Goal: Check status

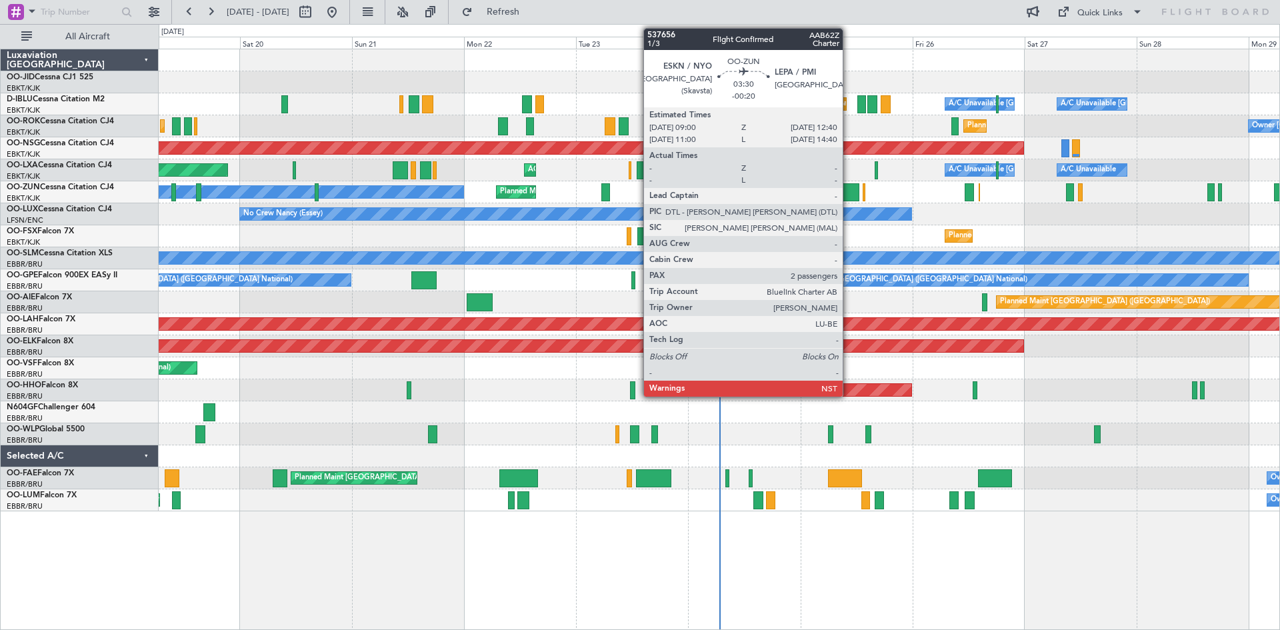
click at [849, 190] on div at bounding box center [850, 192] width 17 height 18
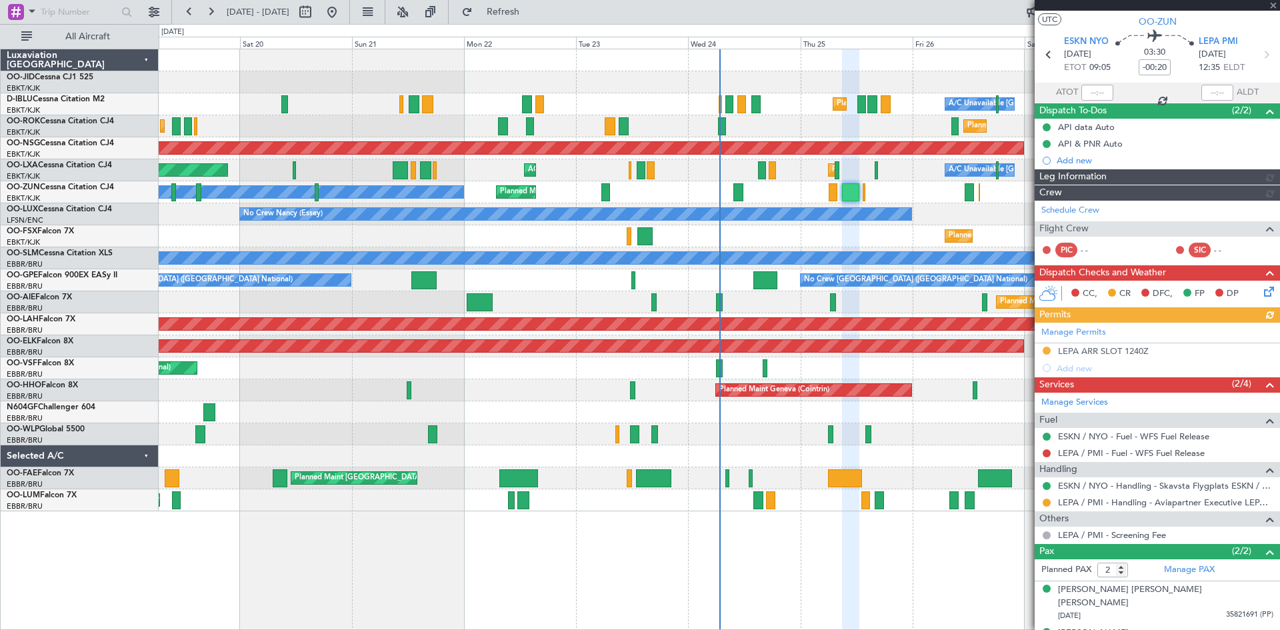
scroll to position [38, 0]
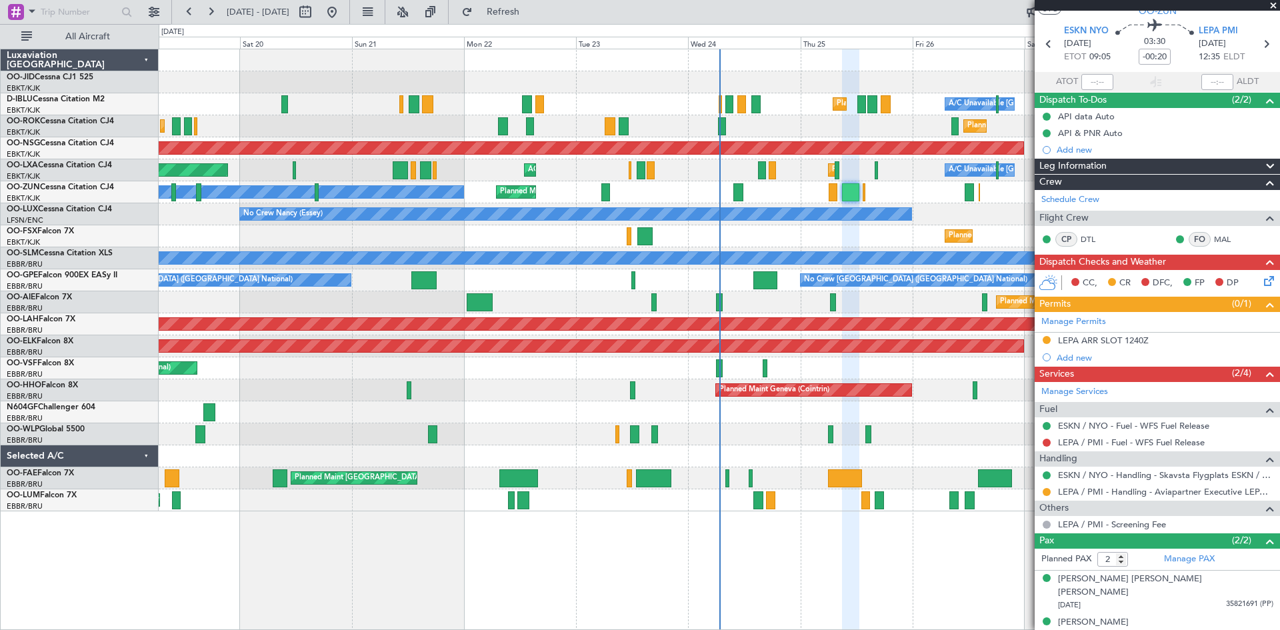
click at [1272, 5] on span at bounding box center [1272, 6] width 13 height 12
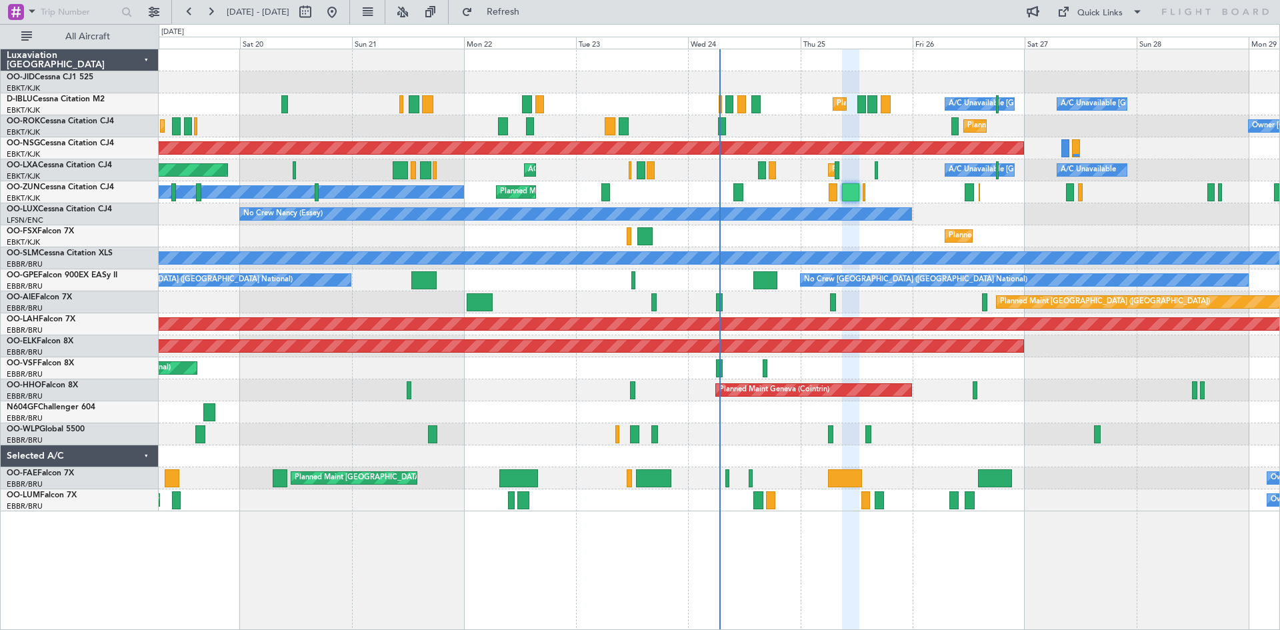
type input "0"
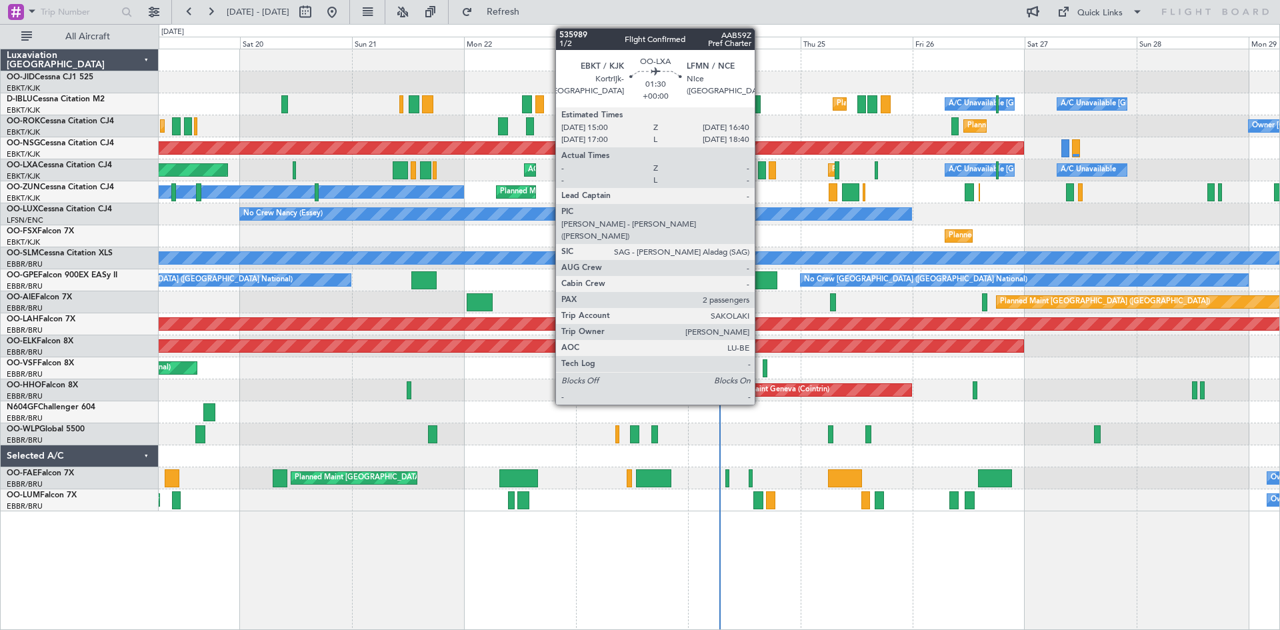
click at [761, 168] on div at bounding box center [762, 170] width 8 height 18
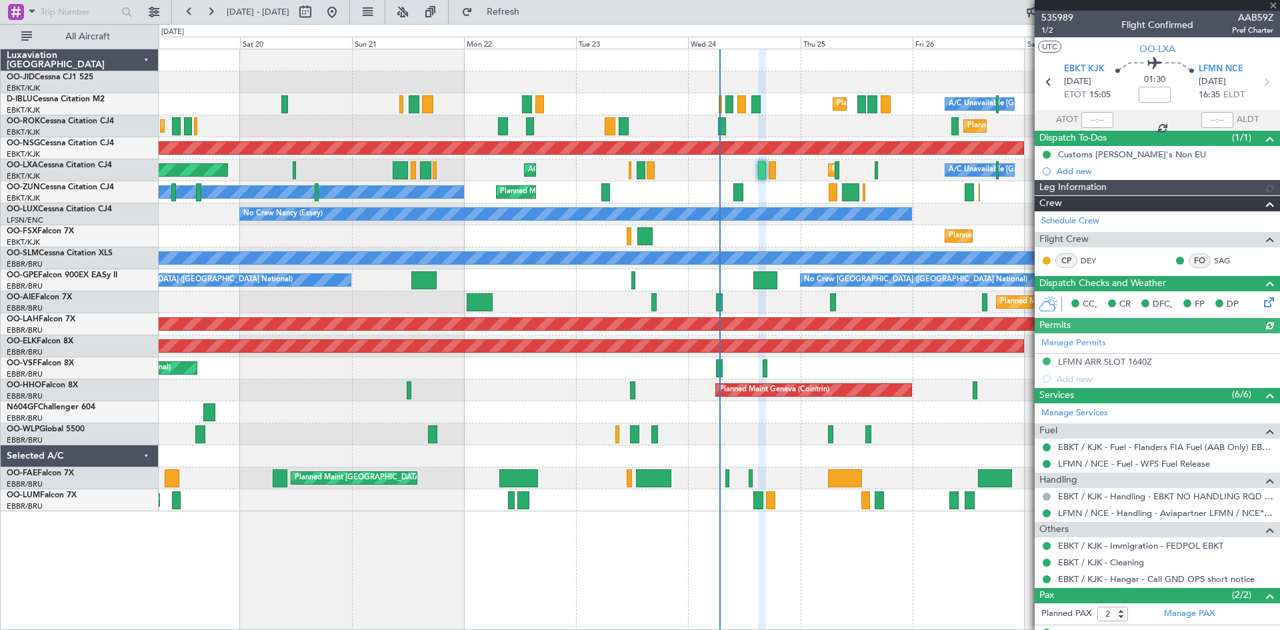
scroll to position [55, 0]
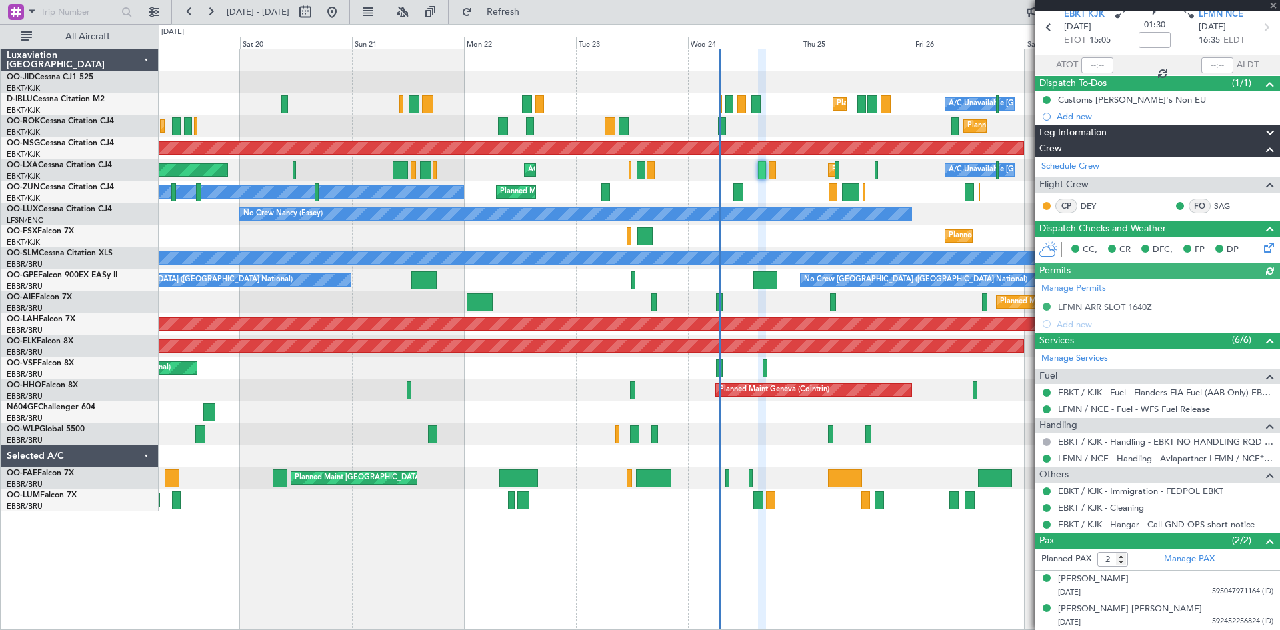
click at [1272, 3] on div at bounding box center [1157, 5] width 245 height 11
click at [1272, 6] on span at bounding box center [1272, 6] width 13 height 12
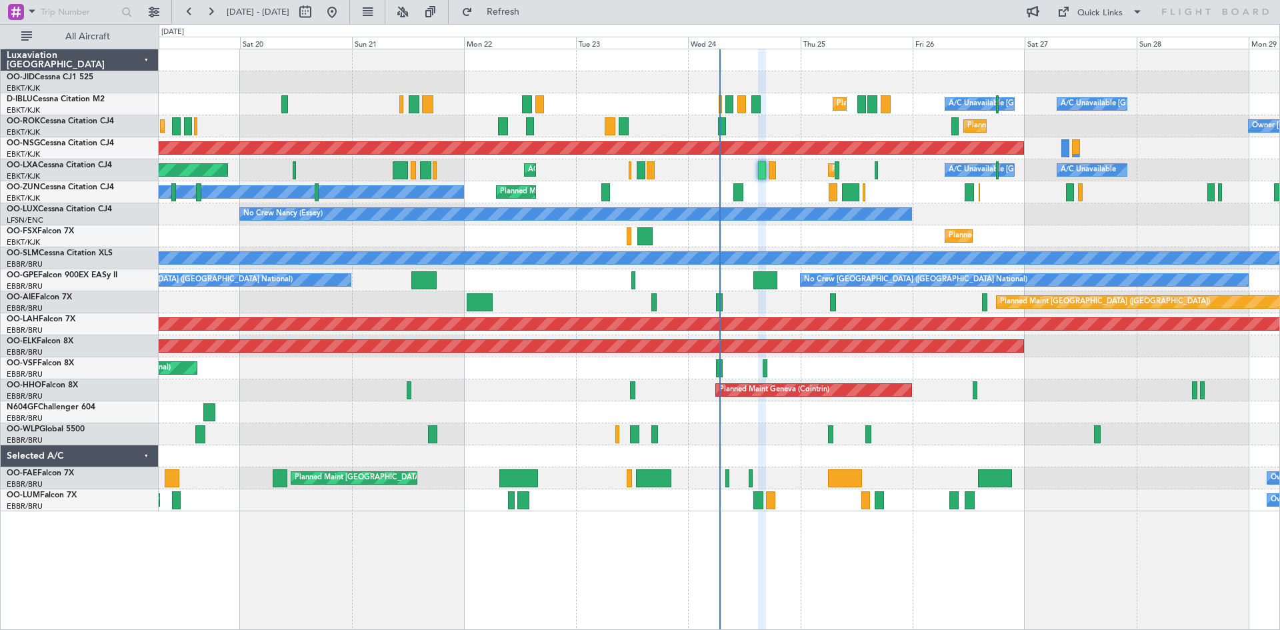
type input "0"
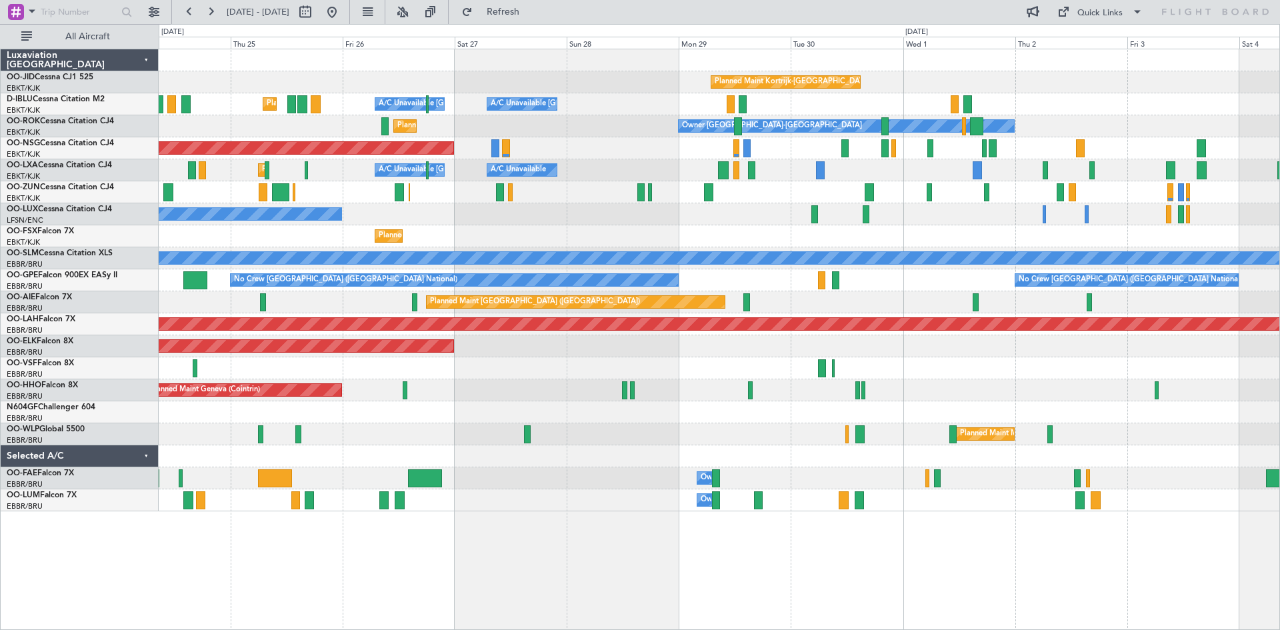
click at [595, 189] on div "Planned Maint Kortrijk-[GEOGRAPHIC_DATA] A/C Unavailable [GEOGRAPHIC_DATA] ([GE…" at bounding box center [719, 280] width 1121 height 462
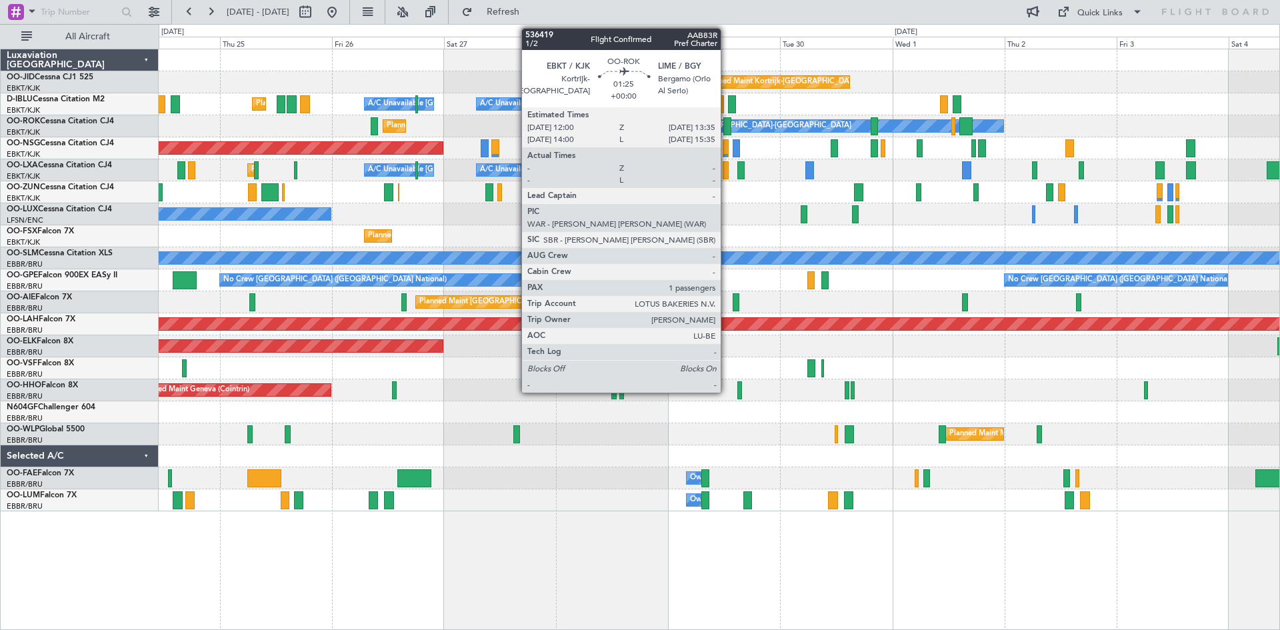
click at [727, 125] on div at bounding box center [727, 126] width 8 height 18
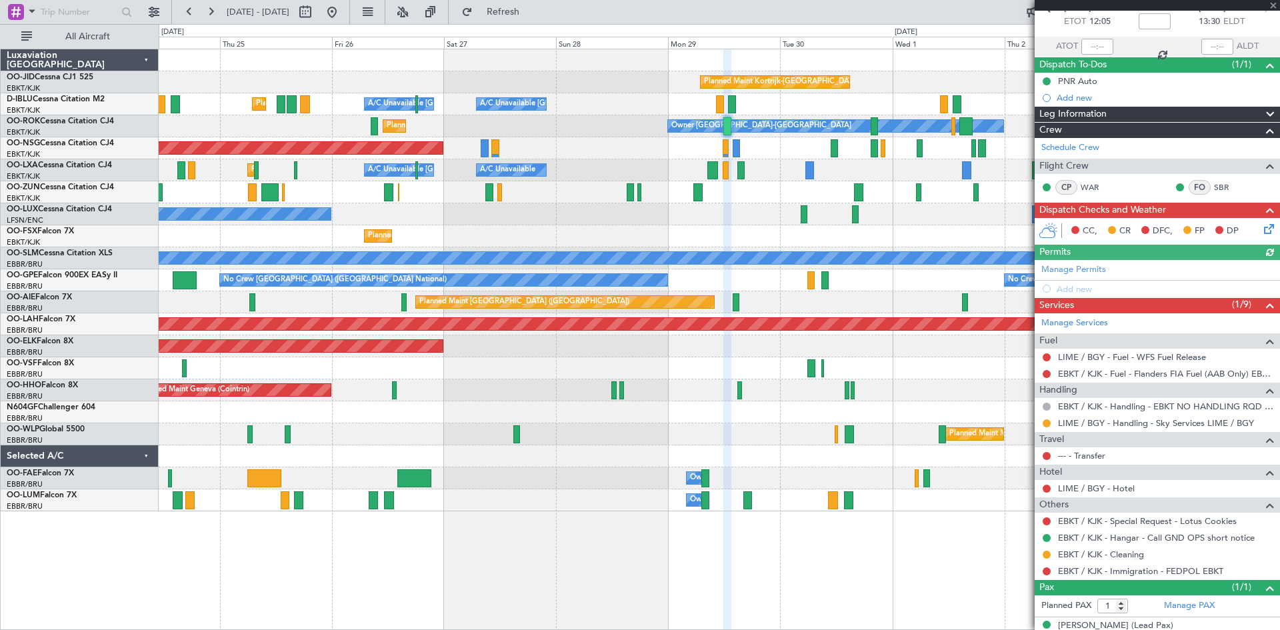
scroll to position [90, 0]
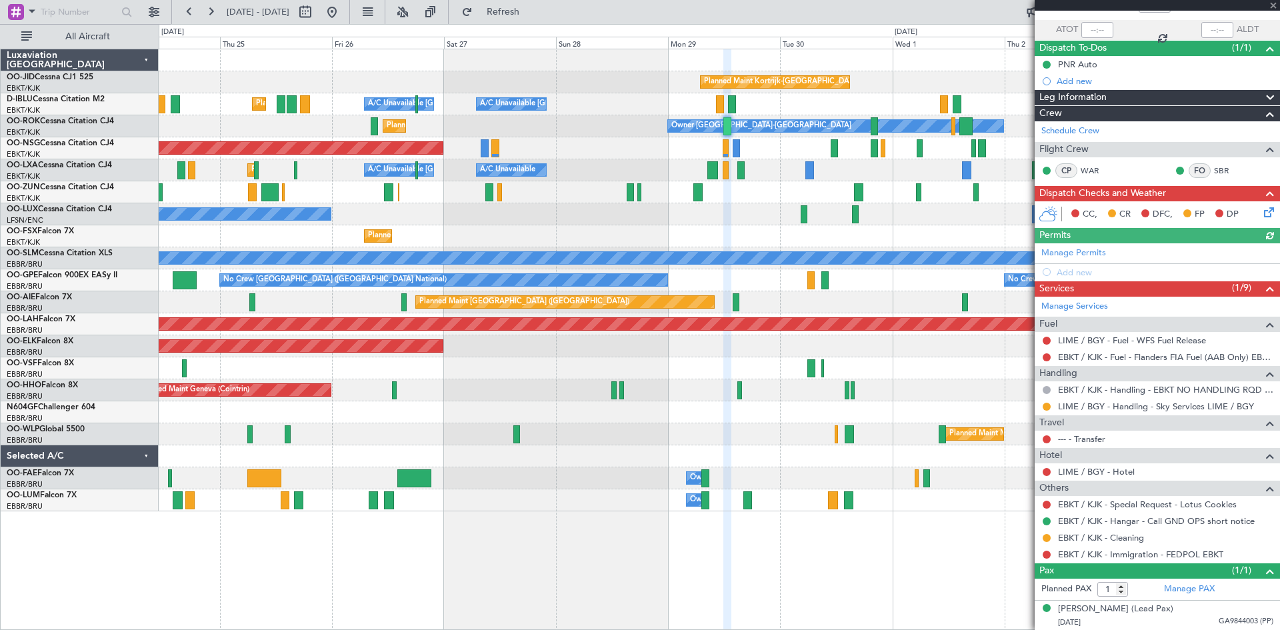
click at [1271, 2] on div at bounding box center [1157, 5] width 245 height 11
click at [1272, 5] on span at bounding box center [1272, 6] width 13 height 12
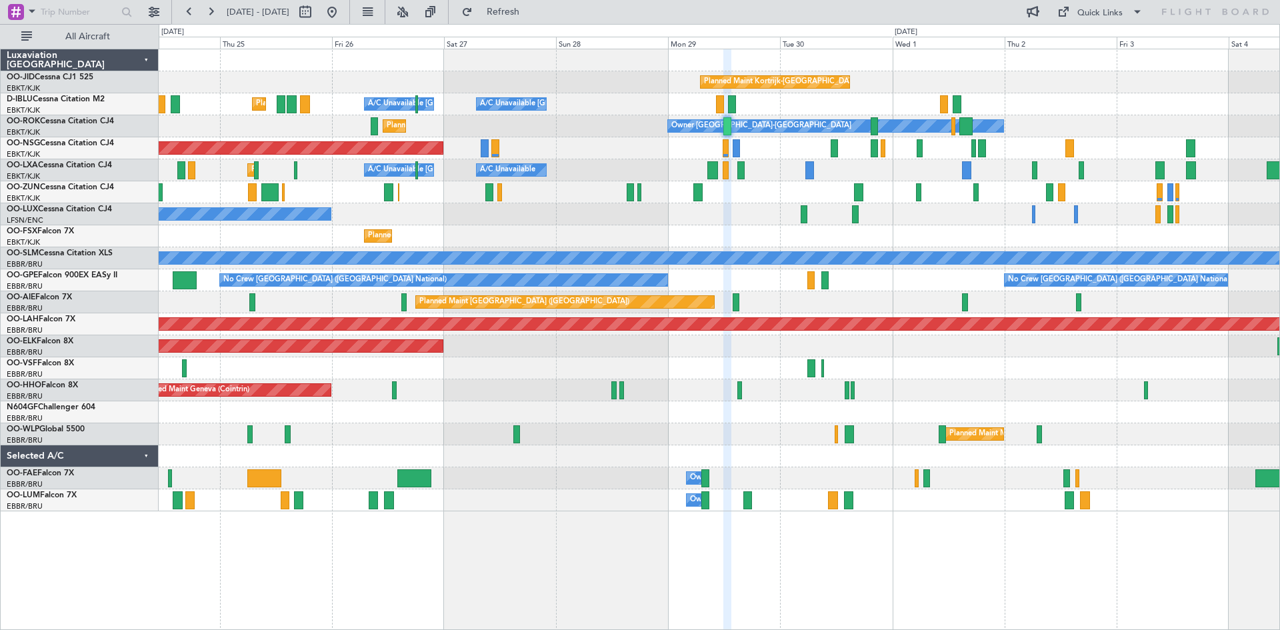
type input "0"
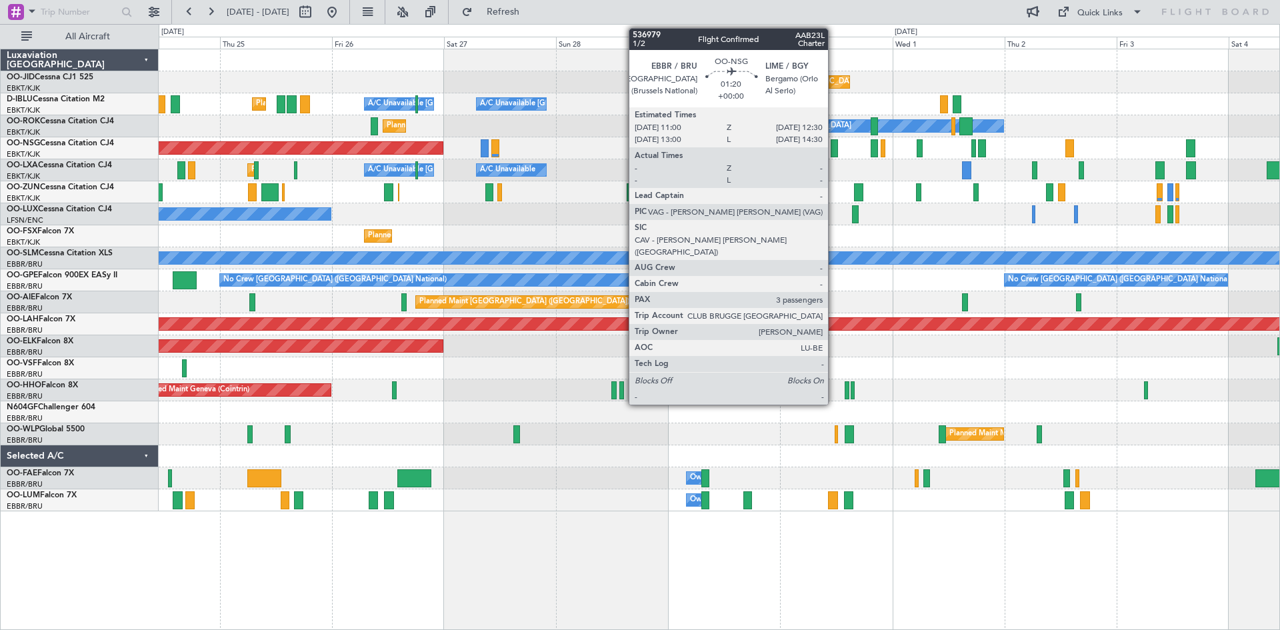
click at [834, 145] on div at bounding box center [834, 148] width 7 height 18
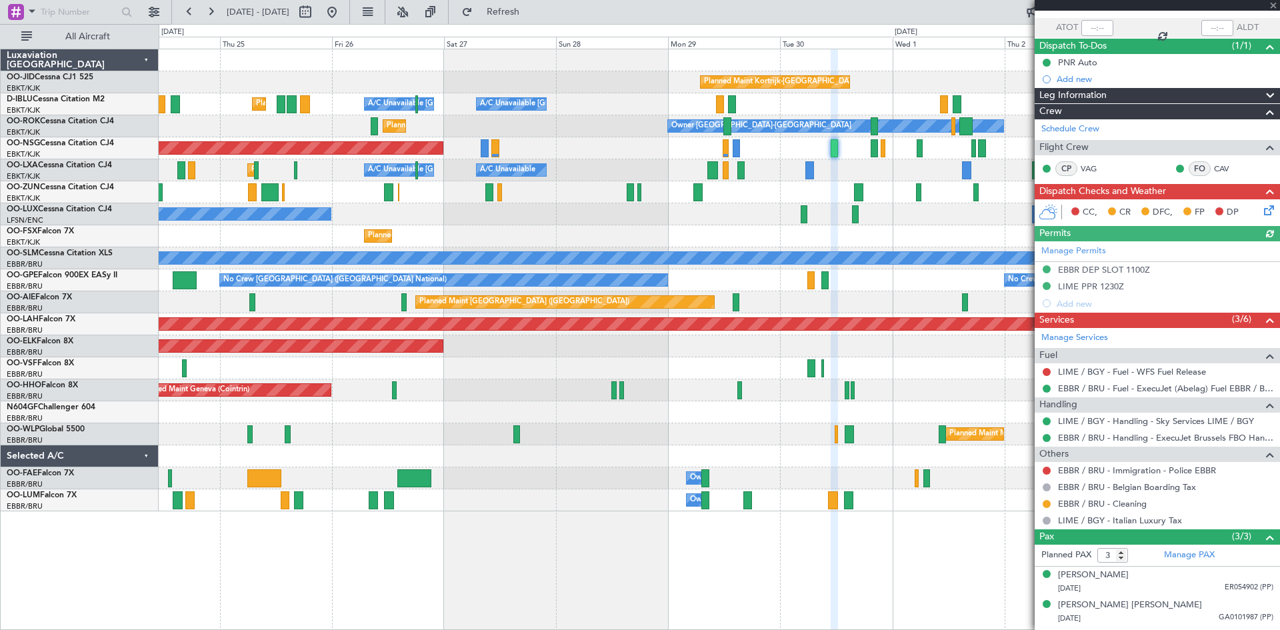
scroll to position [118, 0]
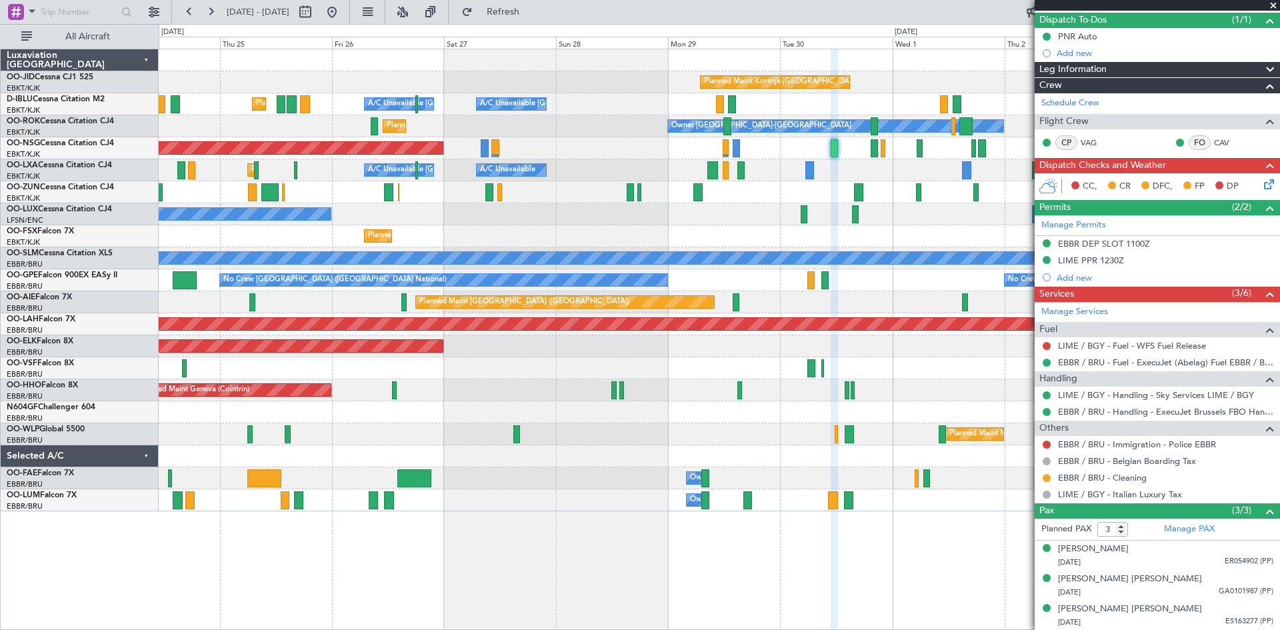
click at [1272, 6] on span at bounding box center [1272, 6] width 13 height 12
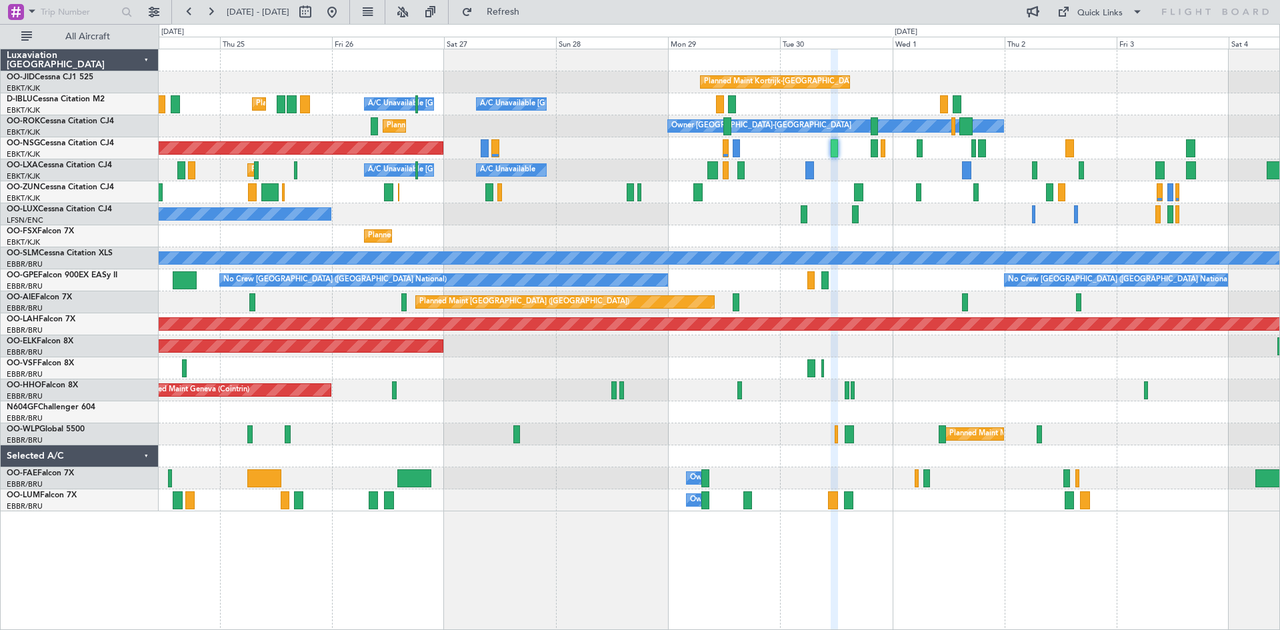
type input "0"
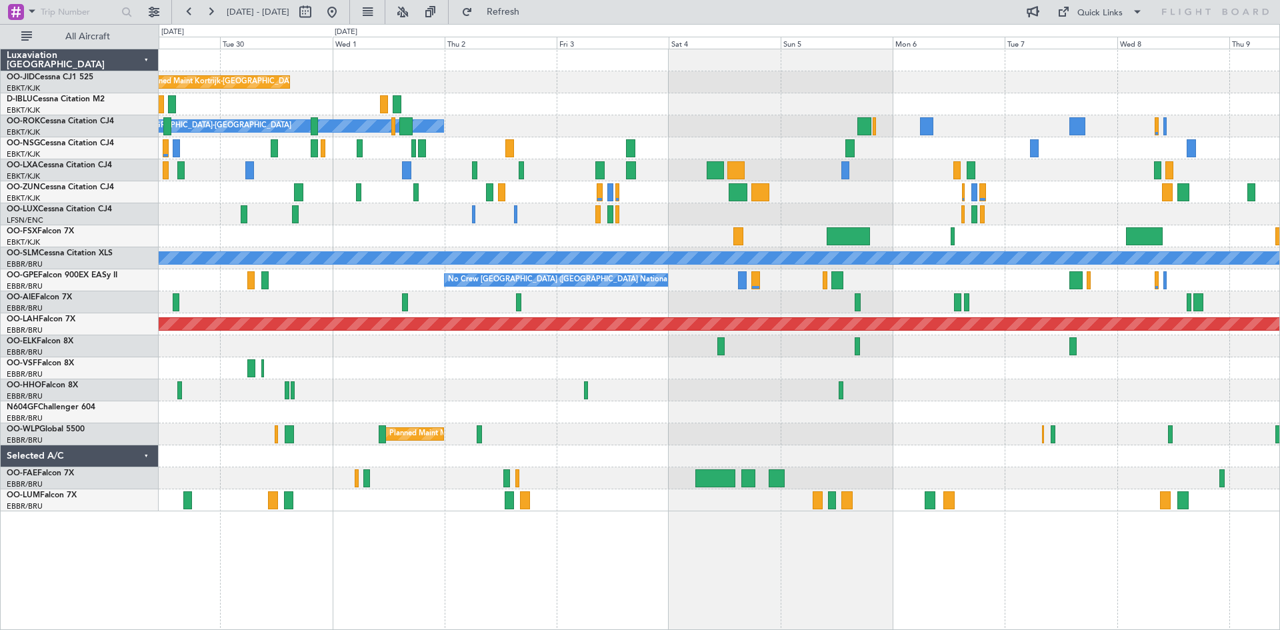
click at [561, 121] on div "Planned Maint Kortrijk-[GEOGRAPHIC_DATA] A/C Unavailable [GEOGRAPHIC_DATA]-[GEO…" at bounding box center [719, 280] width 1121 height 462
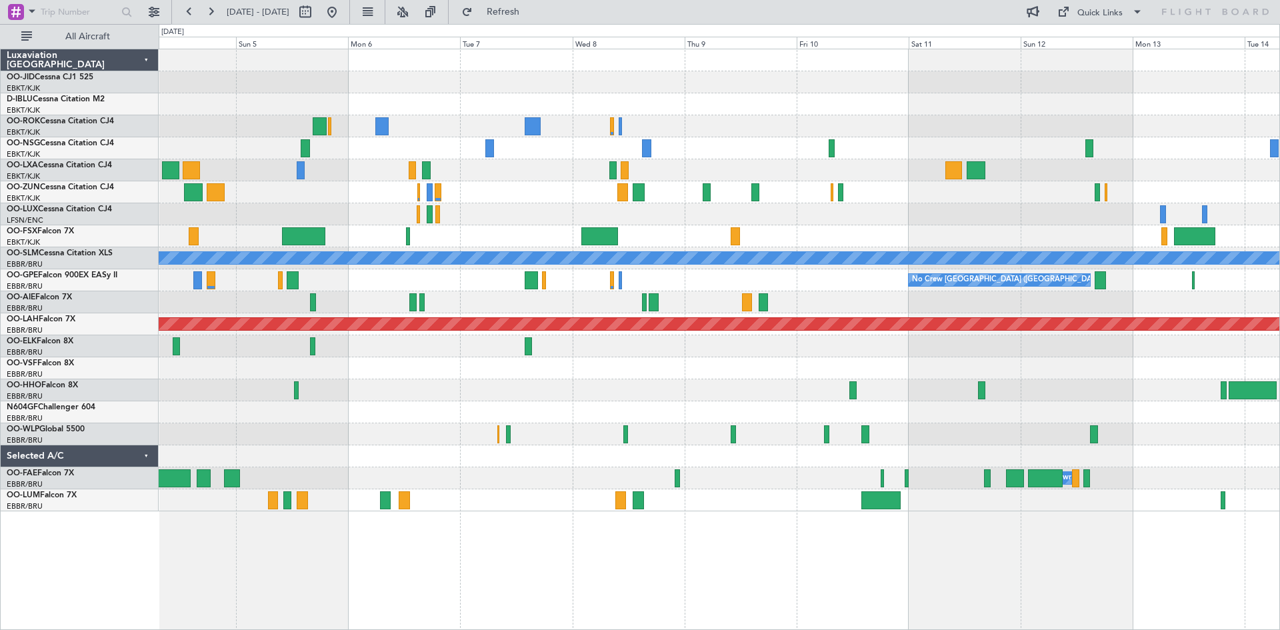
click at [447, 161] on div at bounding box center [719, 170] width 1121 height 22
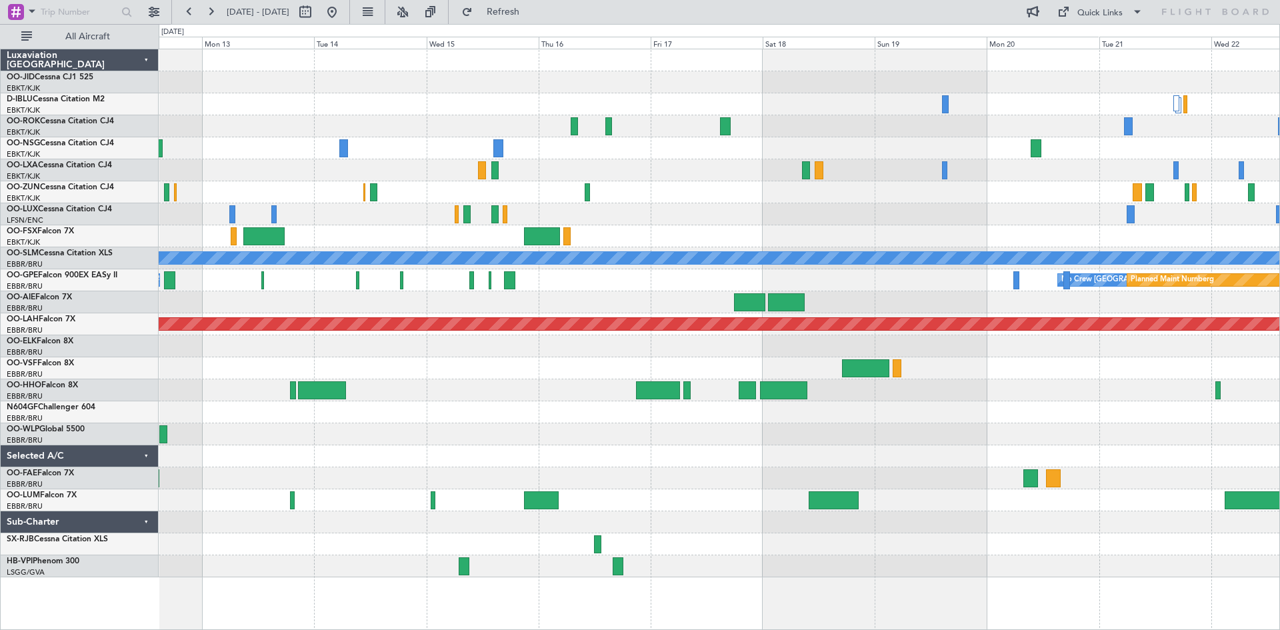
click at [636, 179] on div at bounding box center [719, 170] width 1121 height 22
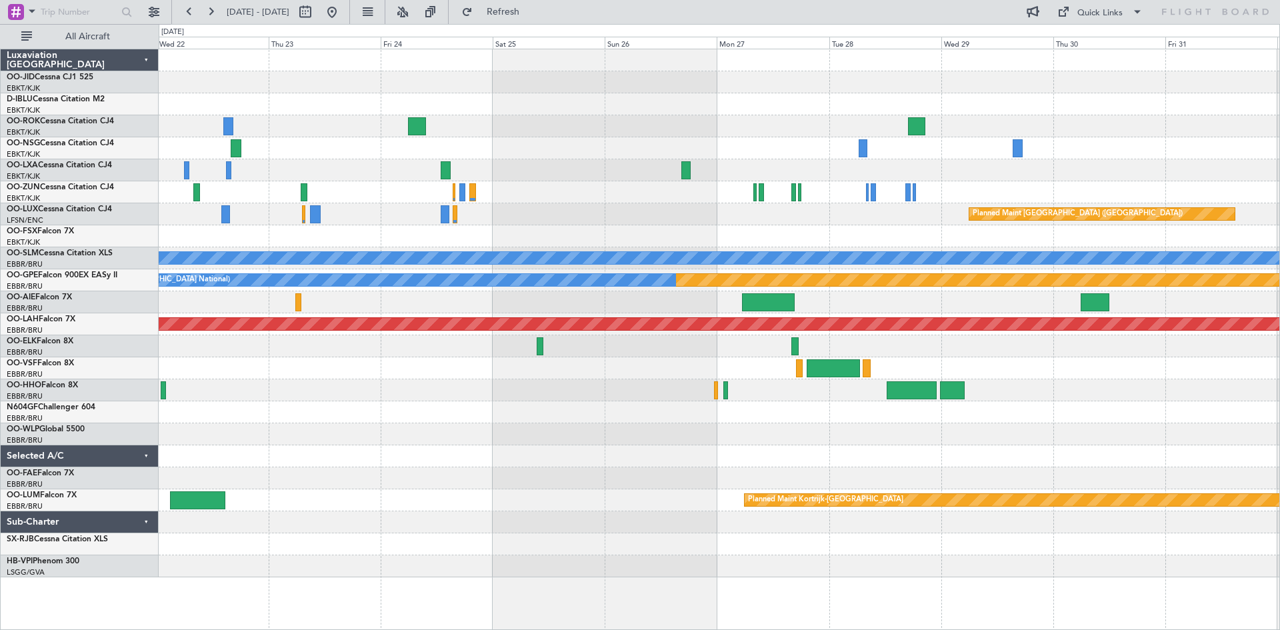
click at [364, 146] on div at bounding box center [719, 148] width 1121 height 22
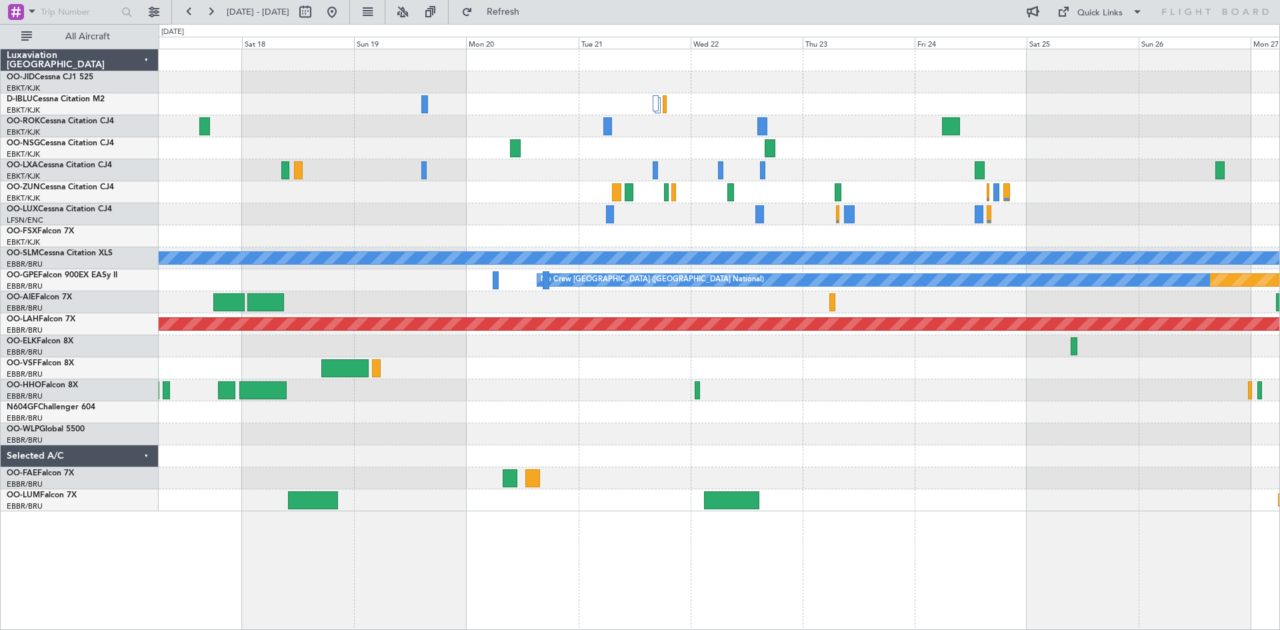
click at [977, 141] on div at bounding box center [719, 148] width 1121 height 22
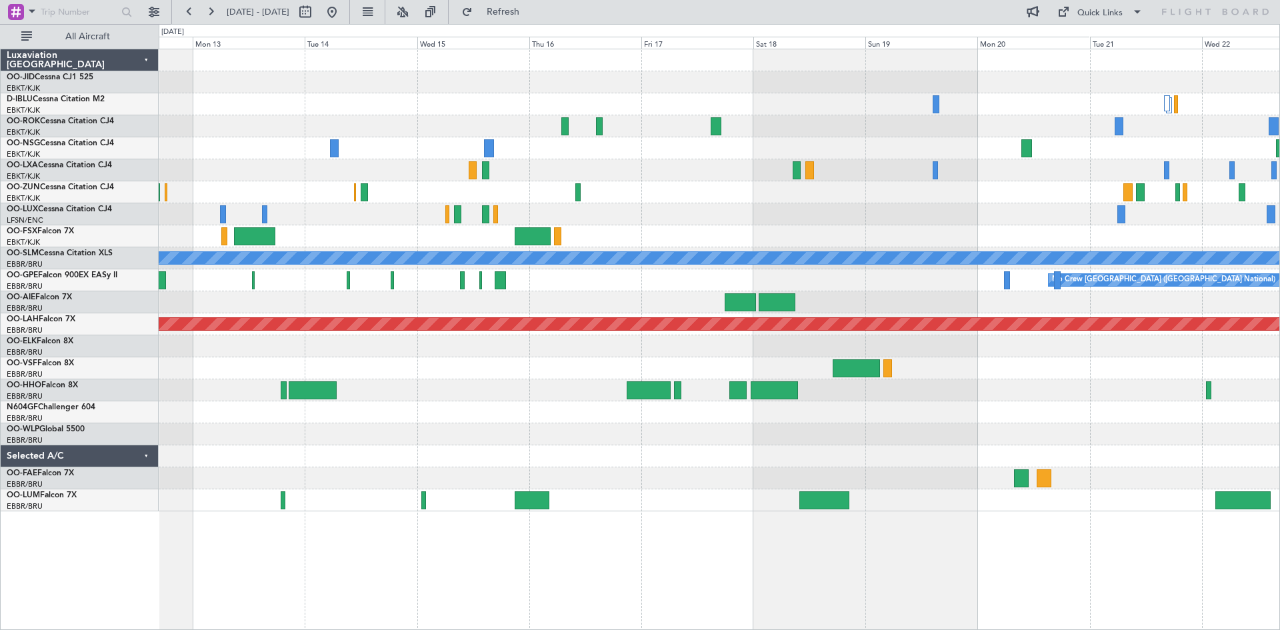
click at [979, 153] on div at bounding box center [719, 148] width 1121 height 22
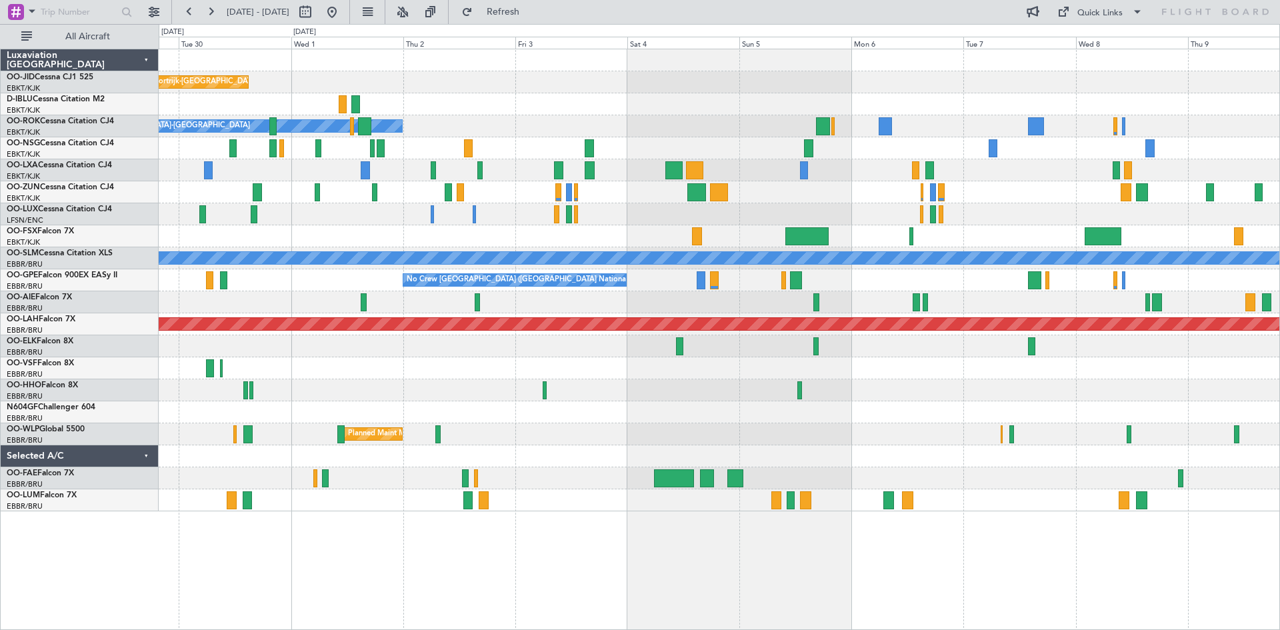
click at [826, 140] on div at bounding box center [719, 148] width 1121 height 22
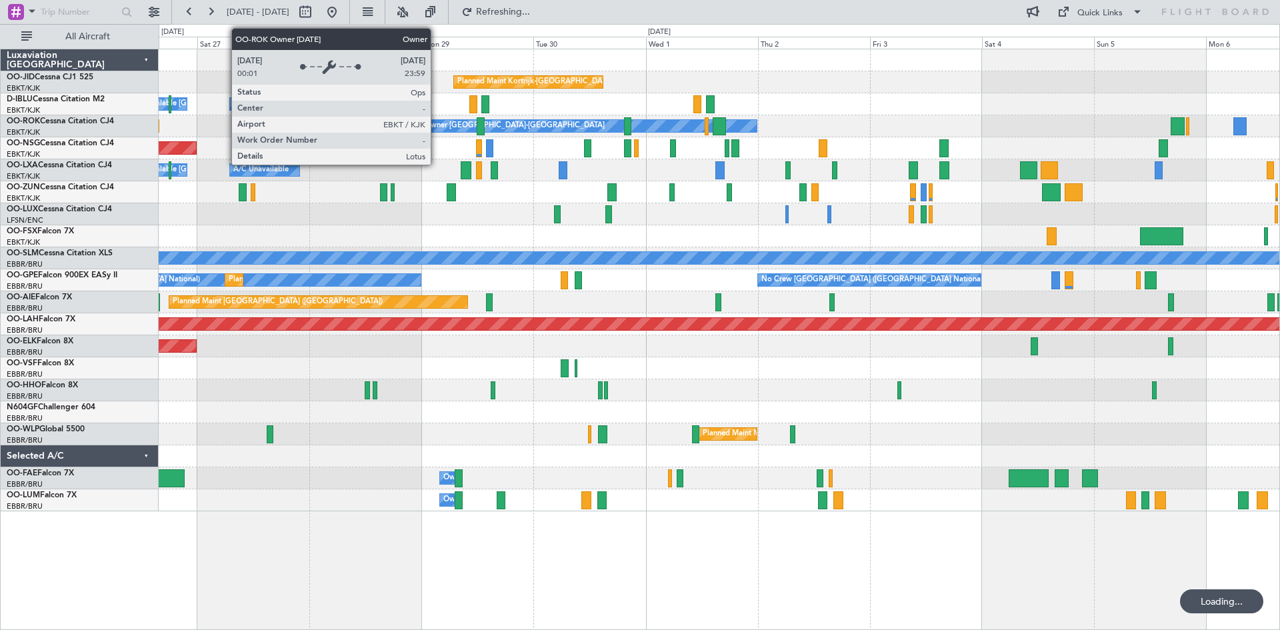
click at [605, 124] on div "Owner [GEOGRAPHIC_DATA]-[GEOGRAPHIC_DATA]" at bounding box center [515, 126] width 180 height 20
